Goal: Download file/media

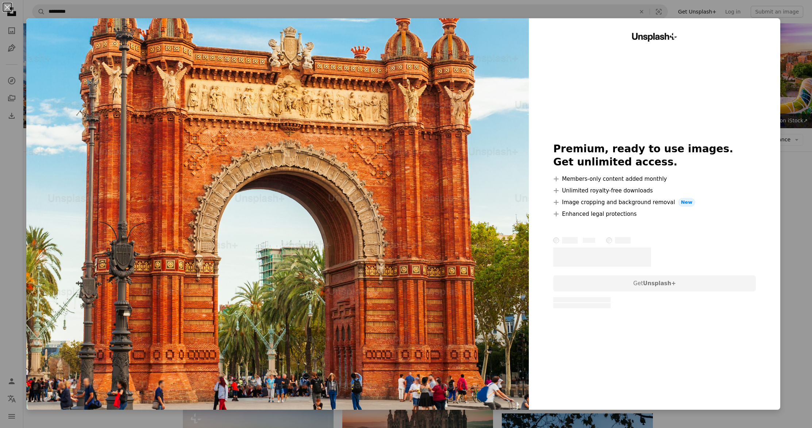
scroll to position [119, 0]
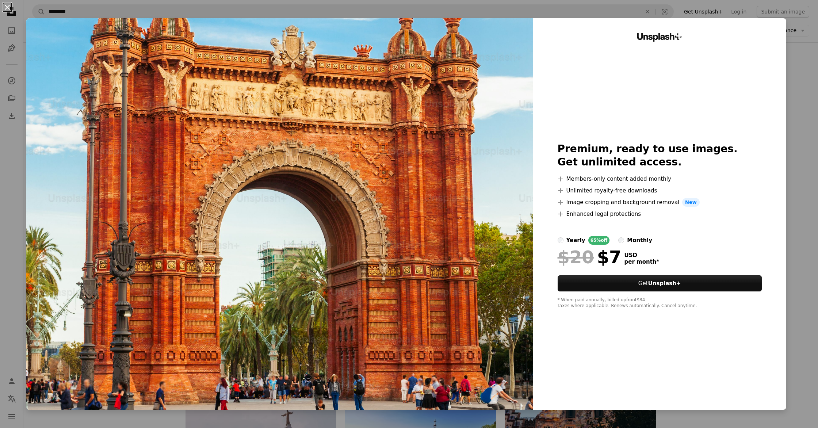
click at [12, 5] on button "An X shape" at bounding box center [7, 7] width 9 height 9
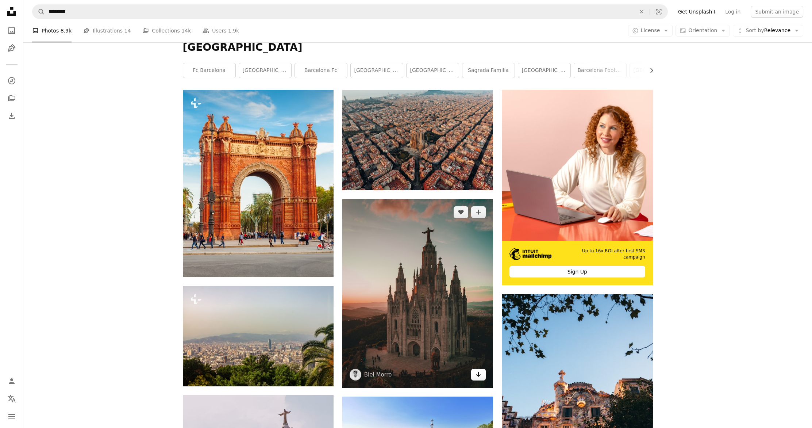
click at [481, 376] on icon "Arrow pointing down" at bounding box center [479, 374] width 6 height 9
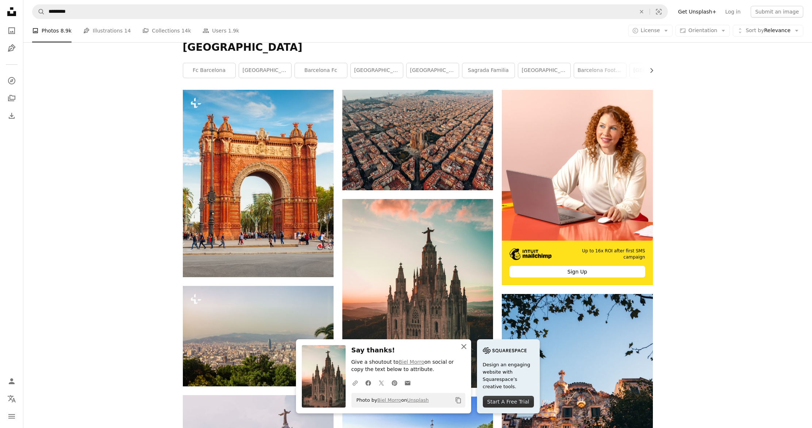
click at [463, 346] on icon "button" at bounding box center [463, 346] width 5 height 5
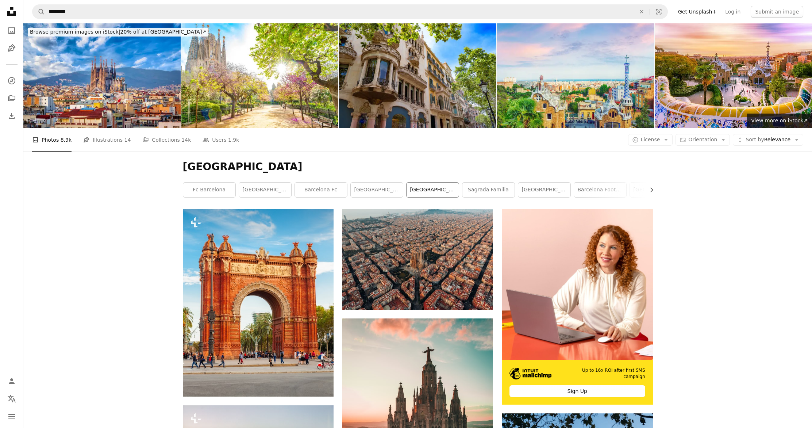
click at [434, 190] on link "[GEOGRAPHIC_DATA]" at bounding box center [433, 190] width 52 height 15
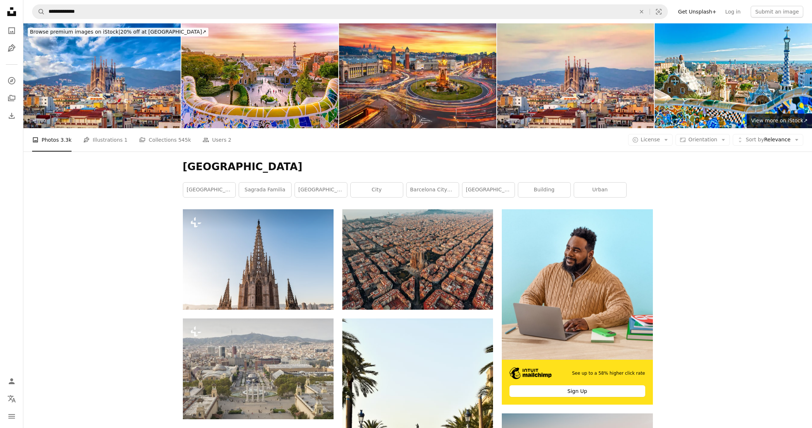
scroll to position [0, 0]
